Goal: Task Accomplishment & Management: Complete application form

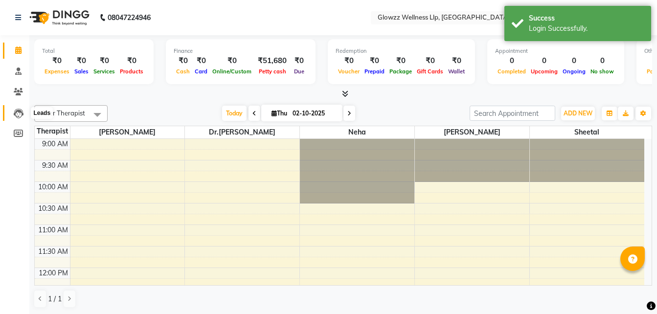
click at [23, 114] on icon at bounding box center [19, 114] width 10 height 10
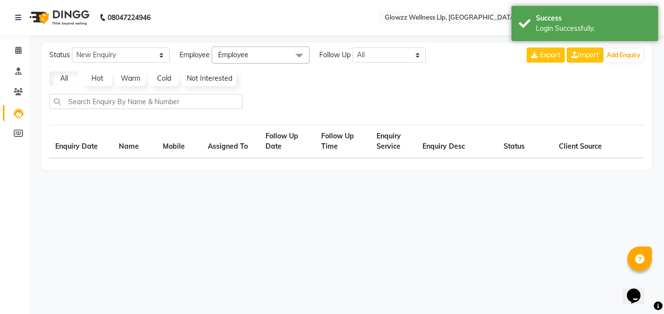
select select "10"
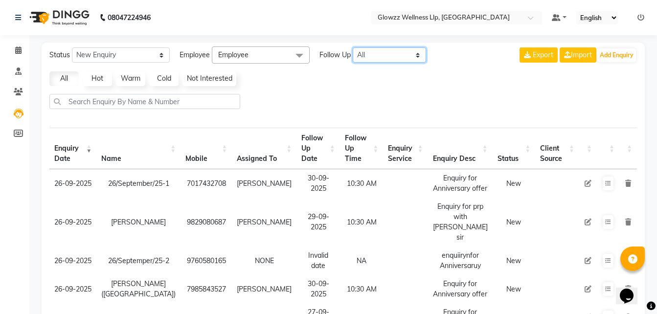
click at [373, 60] on select "All [DATE] [DATE] This Week This Month Custom" at bounding box center [389, 54] width 73 height 15
select select "today"
click at [353, 47] on select "All [DATE] [DATE] This Week This Month Custom" at bounding box center [389, 54] width 73 height 15
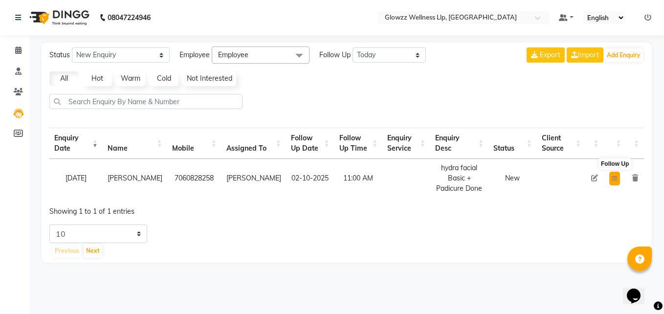
click at [617, 177] on icon at bounding box center [615, 179] width 6 height 6
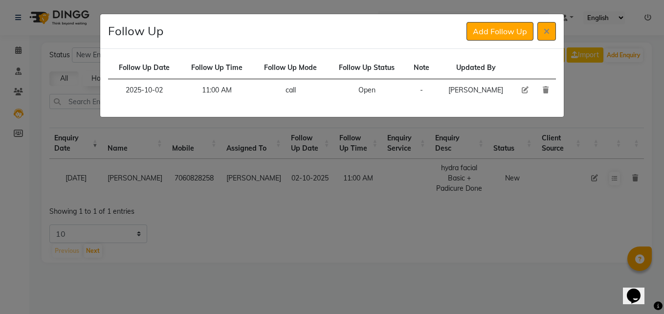
click at [523, 89] on icon at bounding box center [525, 90] width 7 height 7
select select "2025-10-02"
select select "660"
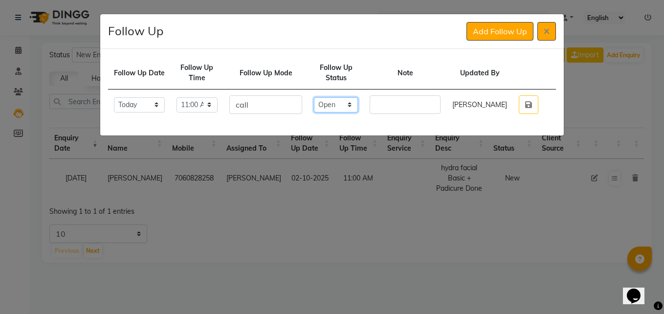
click at [347, 107] on select "Select Open Pending Done" at bounding box center [336, 104] width 44 height 15
select select "Done"
click at [332, 98] on select "Select Open Pending Done" at bounding box center [336, 104] width 44 height 15
click at [408, 99] on input "text" at bounding box center [405, 104] width 71 height 19
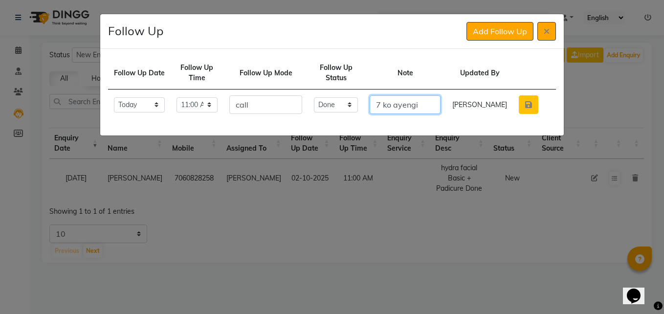
type input "7 ko ayengi"
click at [530, 108] on icon "button" at bounding box center [528, 105] width 7 height 8
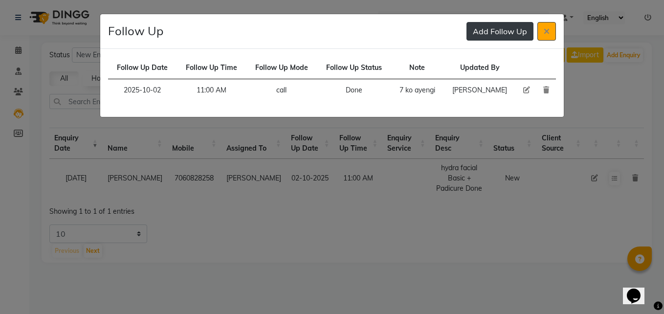
click at [478, 35] on button "Add Follow Up" at bounding box center [500, 31] width 67 height 19
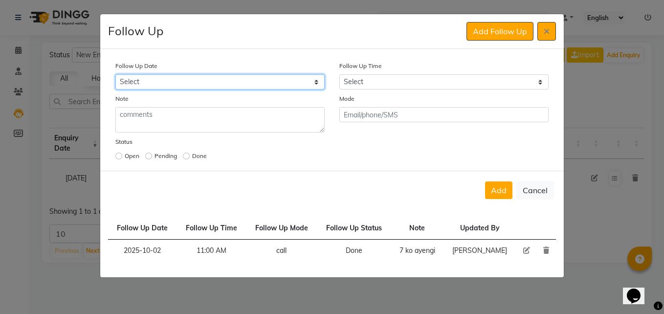
click at [316, 82] on select "Select [DATE] [DATE] [DATE] ([DATE]) [DATE] ([DATE]) [DATE] ([DATE]) [DATE] ([D…" at bounding box center [219, 81] width 209 height 15
select select "custom_date"
click at [115, 74] on select "Select [DATE] [DATE] [DATE] ([DATE]) [DATE] ([DATE]) [DATE] ([DATE]) [DATE] ([D…" at bounding box center [219, 81] width 209 height 15
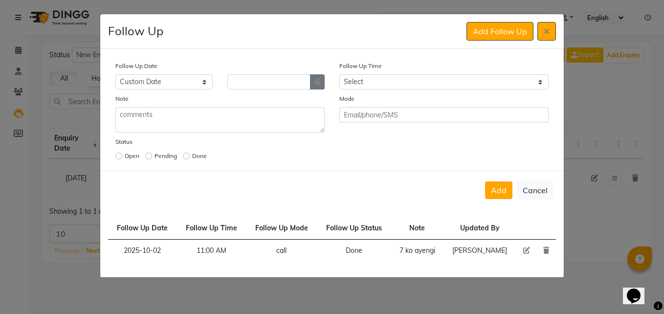
click at [323, 81] on button "button" at bounding box center [317, 81] width 15 height 15
select select "10"
select select "2025"
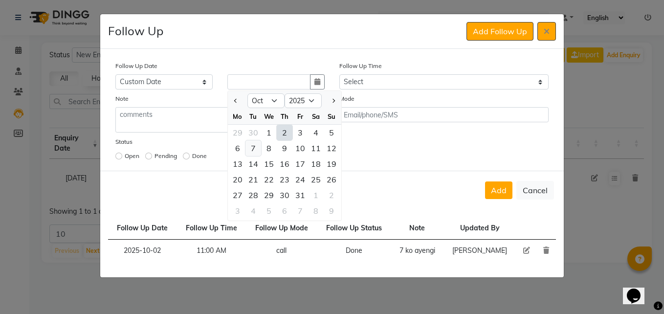
click at [257, 150] on div "7" at bounding box center [253, 148] width 16 height 16
type input "[DATE]"
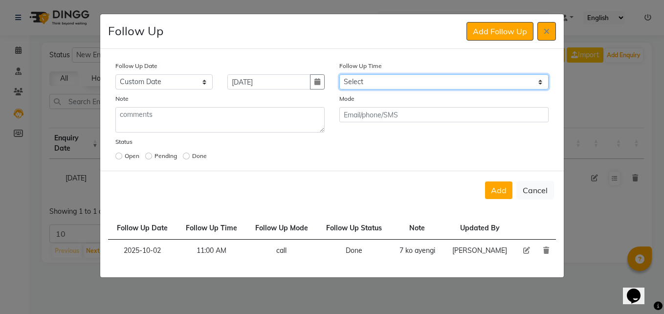
click at [356, 86] on select "Select 07:00 AM 07:15 AM 07:30 AM 07:45 AM 08:00 AM 08:15 AM 08:30 AM 08:45 AM …" at bounding box center [443, 81] width 209 height 15
select select "630"
click at [339, 74] on select "Select 07:00 AM 07:15 AM 07:30 AM 07:45 AM 08:00 AM 08:15 AM 08:30 AM 08:45 AM …" at bounding box center [443, 81] width 209 height 15
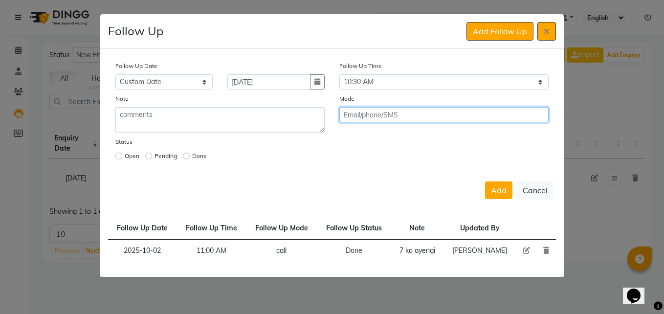
click at [372, 116] on input "text" at bounding box center [443, 114] width 209 height 15
type input "call"
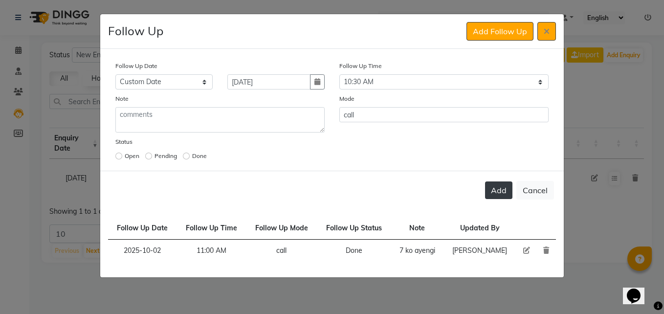
click at [495, 192] on button "Add" at bounding box center [498, 190] width 27 height 18
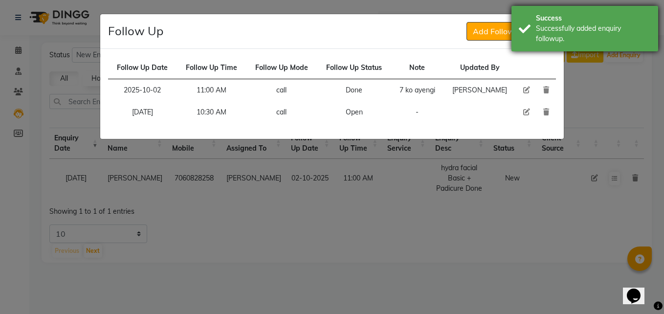
click at [532, 36] on div "Success Successfully added enquiry followup." at bounding box center [584, 28] width 147 height 45
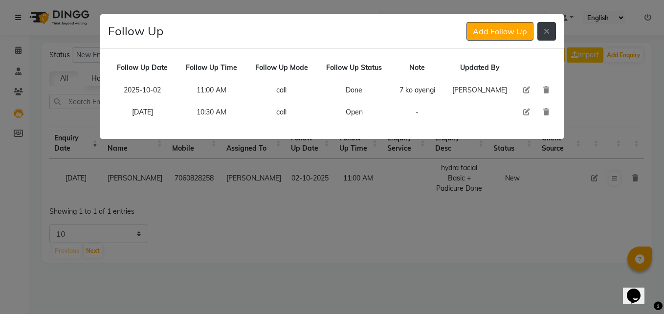
click at [537, 30] on button at bounding box center [546, 31] width 19 height 19
